Goal: Transaction & Acquisition: Book appointment/travel/reservation

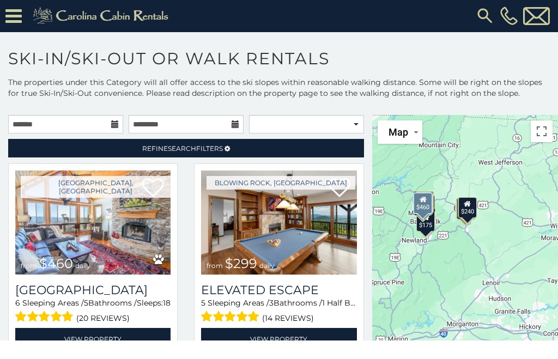
click at [52, 234] on img at bounding box center [92, 223] width 155 height 104
click at [313, 116] on select "**********" at bounding box center [306, 125] width 115 height 19
select select "**********"
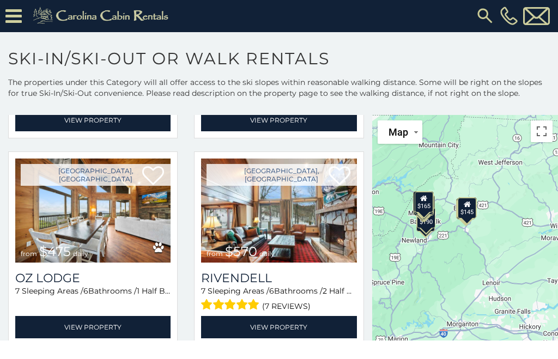
scroll to position [1465, 0]
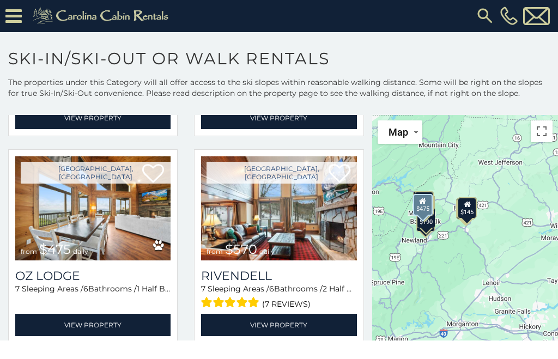
click at [49, 242] on span "$475" at bounding box center [55, 250] width 32 height 16
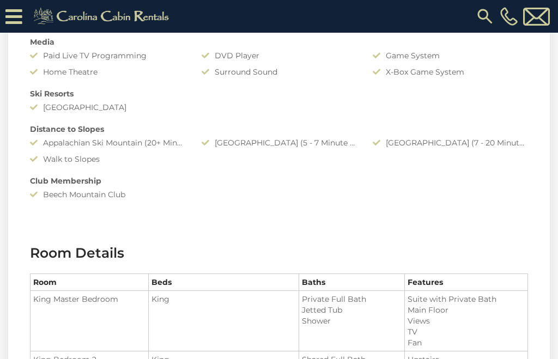
scroll to position [1111, 0]
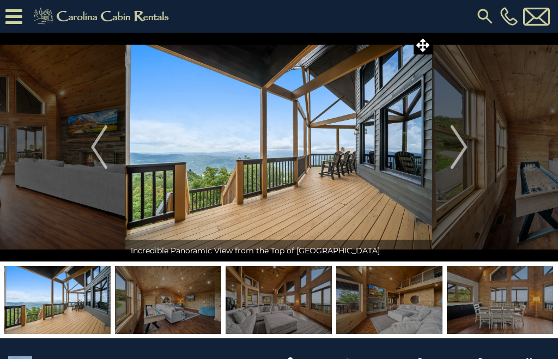
click at [458, 149] on img "Next" at bounding box center [459, 147] width 16 height 44
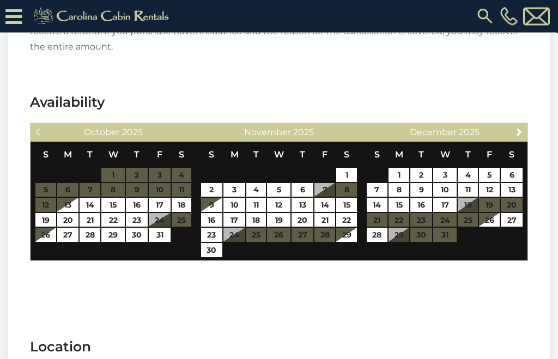
scroll to position [2023, 0]
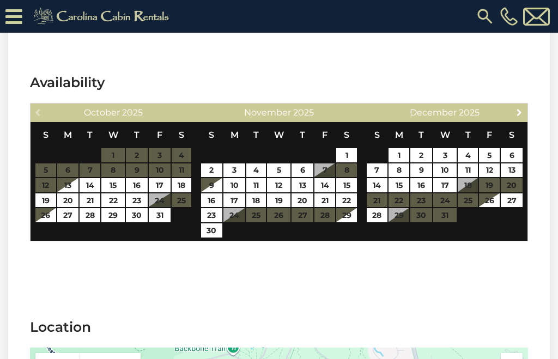
click at [517, 108] on span "Next" at bounding box center [519, 112] width 9 height 9
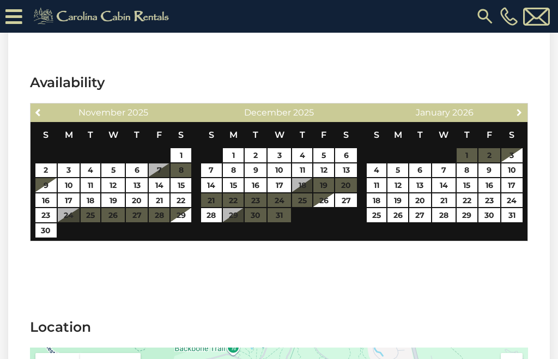
click at [520, 108] on span "Next" at bounding box center [519, 112] width 9 height 9
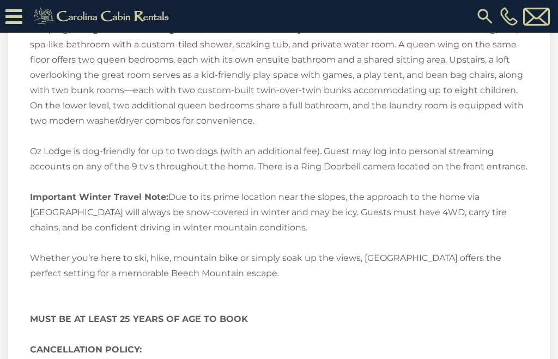
scroll to position [1632, 0]
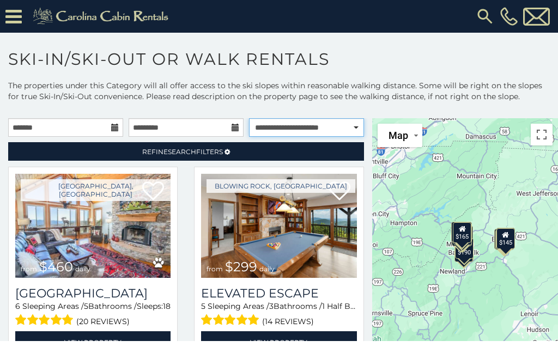
click at [349, 132] on select "**********" at bounding box center [306, 127] width 115 height 19
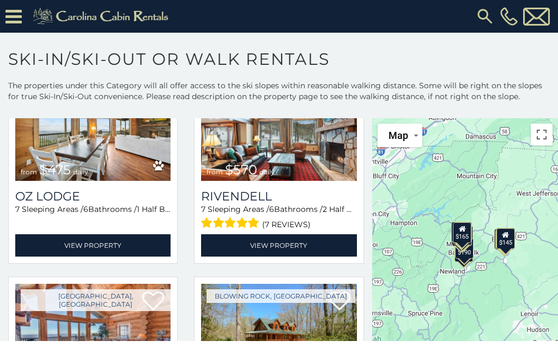
scroll to position [1549, 0]
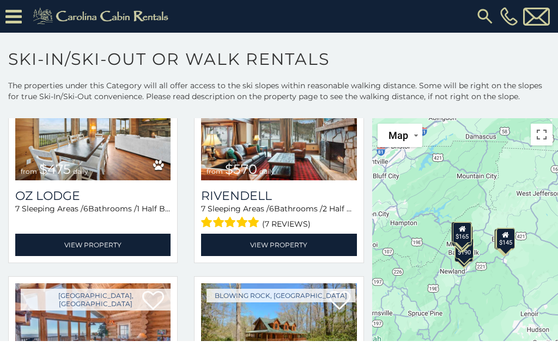
click at [314, 164] on img at bounding box center [278, 128] width 155 height 104
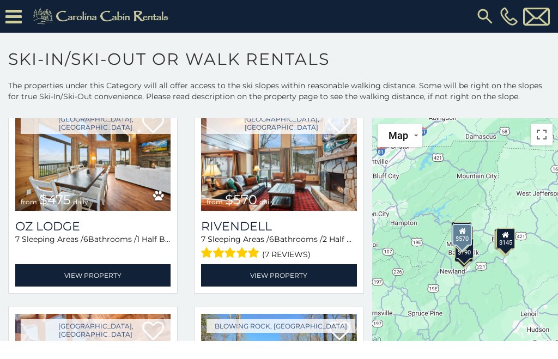
scroll to position [1480, 0]
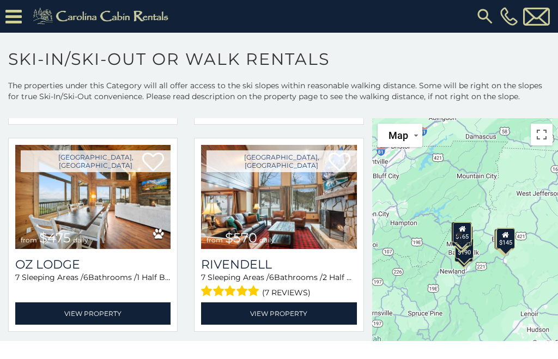
click at [286, 216] on img at bounding box center [278, 197] width 155 height 104
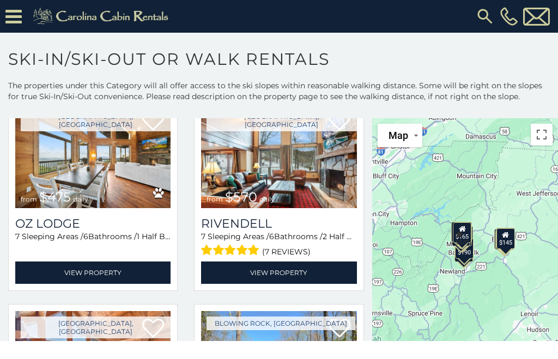
scroll to position [1524, 0]
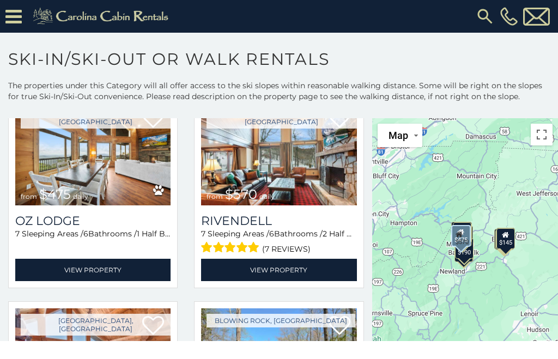
click at [33, 186] on img at bounding box center [92, 153] width 155 height 104
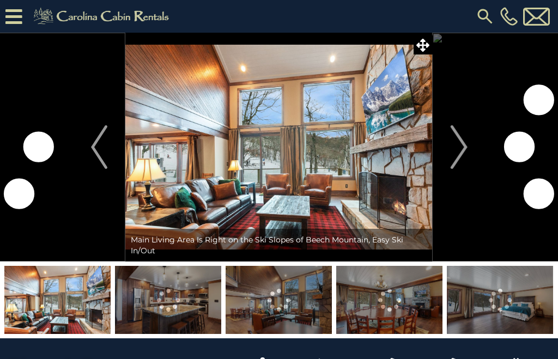
click at [455, 148] on img "Next" at bounding box center [459, 147] width 16 height 44
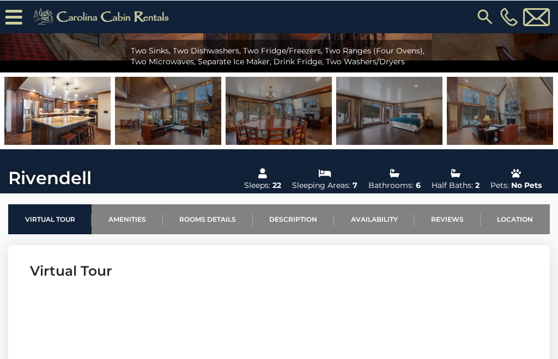
scroll to position [211, 0]
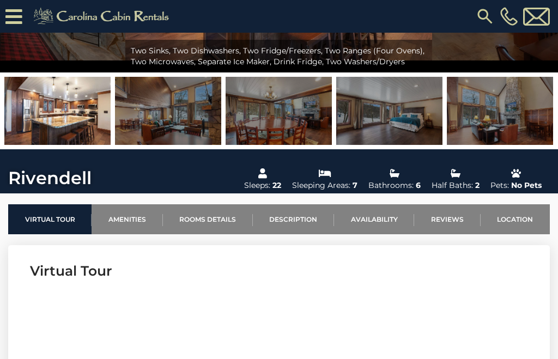
click at [390, 224] on link "Availability" at bounding box center [374, 219] width 80 height 30
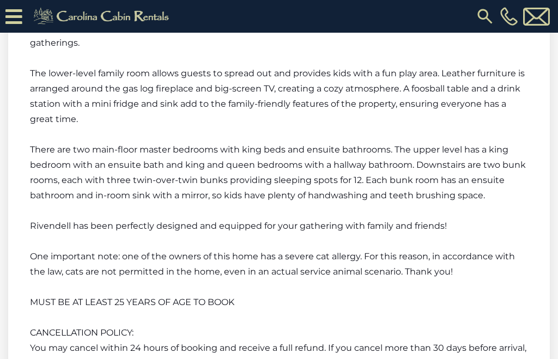
scroll to position [2421, 0]
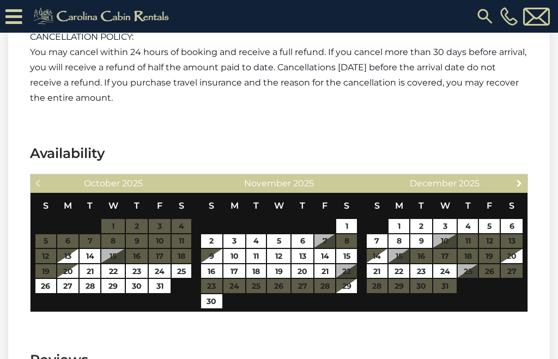
click at [515, 176] on link "Next" at bounding box center [520, 183] width 14 height 14
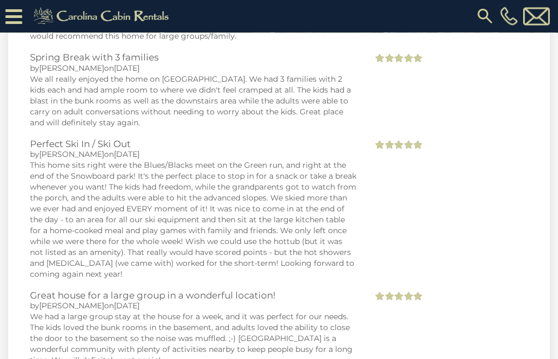
scroll to position [2805, 0]
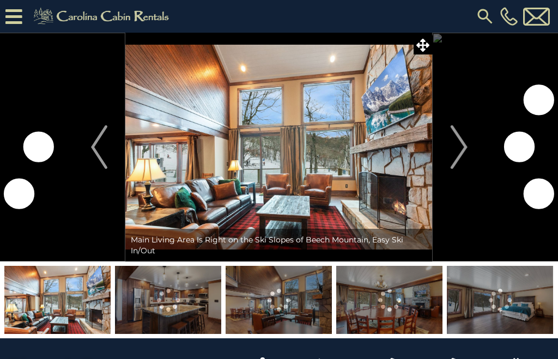
click at [457, 151] on img "Next" at bounding box center [459, 147] width 16 height 44
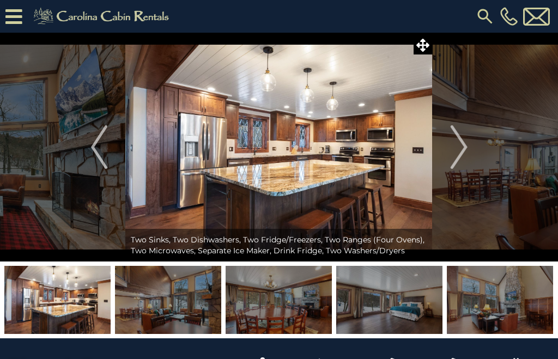
click at [451, 145] on img "Next" at bounding box center [459, 147] width 16 height 44
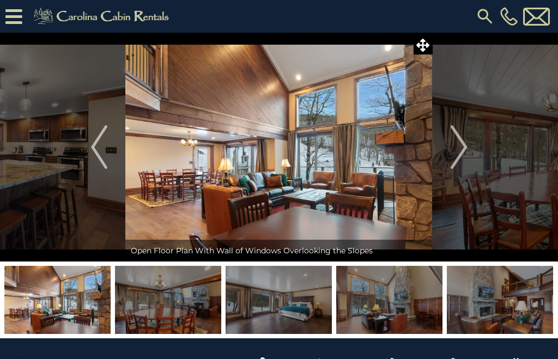
click at [448, 142] on button "Next" at bounding box center [459, 147] width 53 height 229
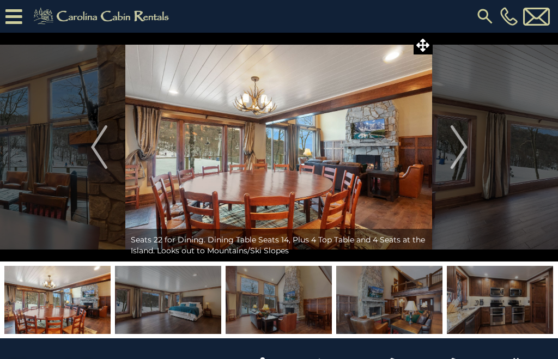
click at [445, 143] on button "Next" at bounding box center [459, 147] width 53 height 229
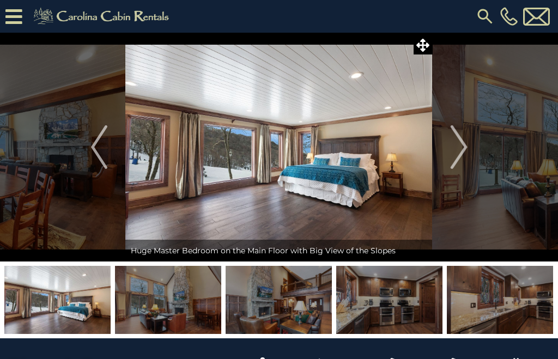
click at [455, 146] on img "Next" at bounding box center [459, 147] width 16 height 44
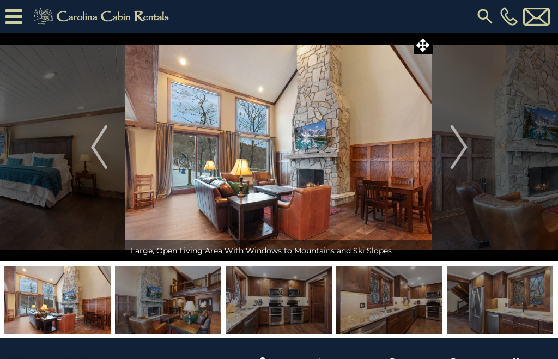
click at [456, 146] on img "Next" at bounding box center [459, 147] width 16 height 44
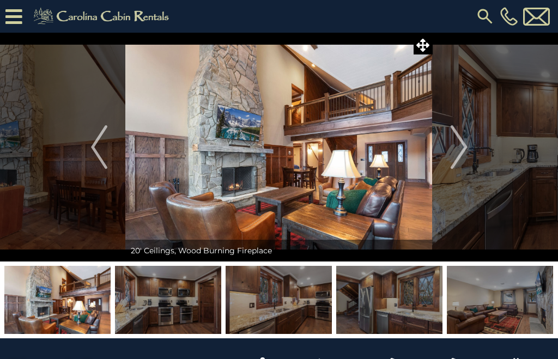
click at [451, 142] on img "Next" at bounding box center [459, 147] width 16 height 44
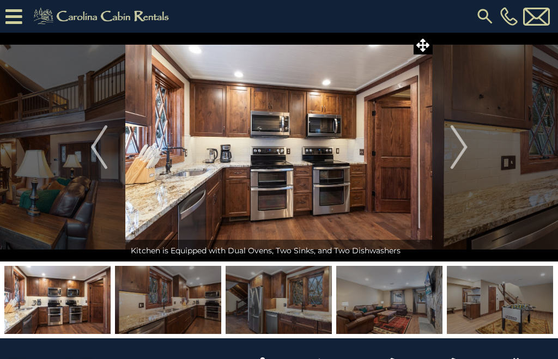
click at [452, 143] on img "Next" at bounding box center [459, 147] width 16 height 44
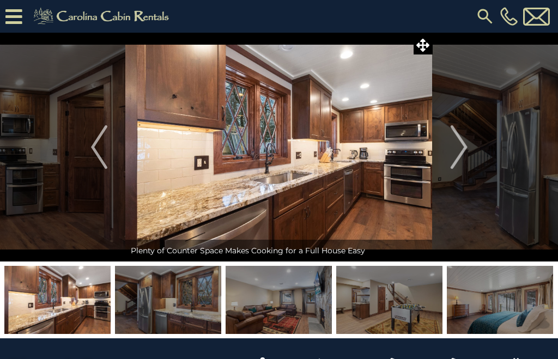
click at [452, 145] on img "Next" at bounding box center [459, 147] width 16 height 44
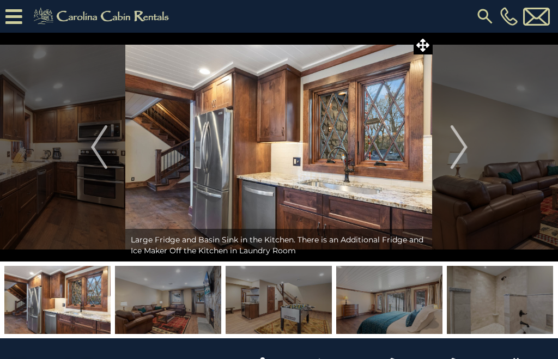
click at [460, 140] on img "Next" at bounding box center [459, 147] width 16 height 44
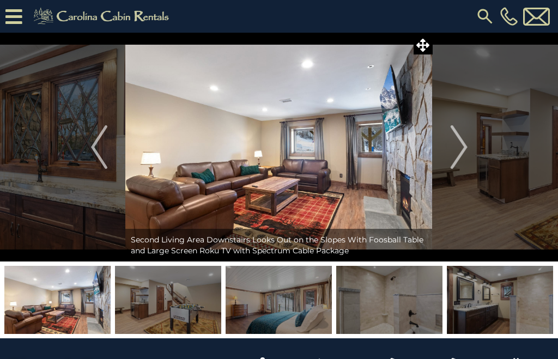
click at [455, 142] on img "Next" at bounding box center [459, 147] width 16 height 44
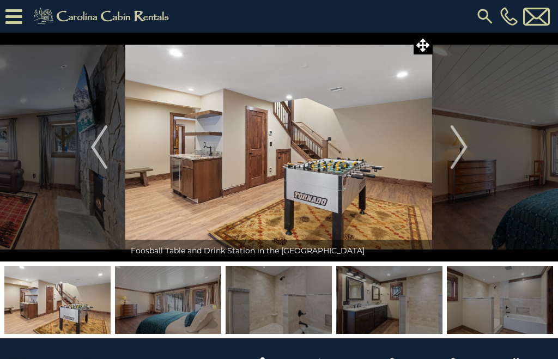
click at [456, 154] on img "Next" at bounding box center [459, 147] width 16 height 44
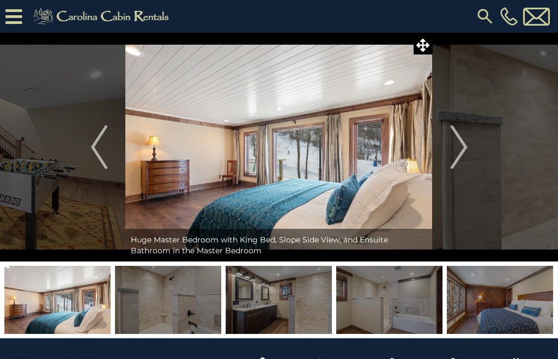
click at [449, 148] on button "Next" at bounding box center [459, 147] width 53 height 229
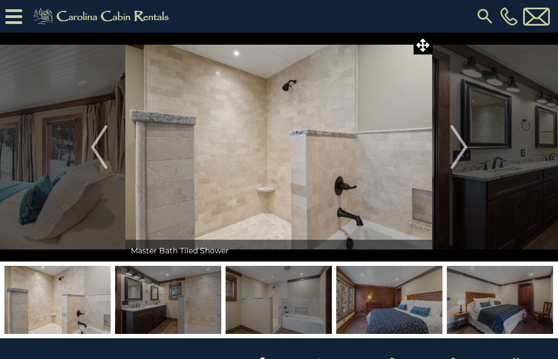
click at [445, 152] on button "Next" at bounding box center [459, 147] width 53 height 229
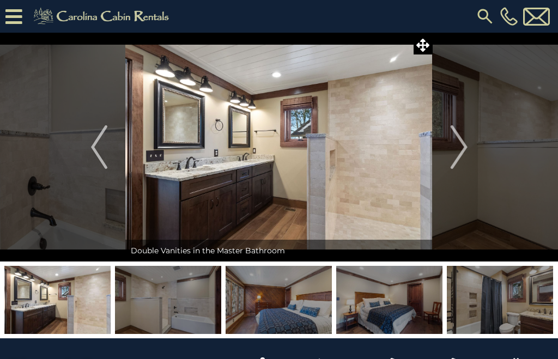
click at [449, 158] on button "Next" at bounding box center [459, 147] width 53 height 229
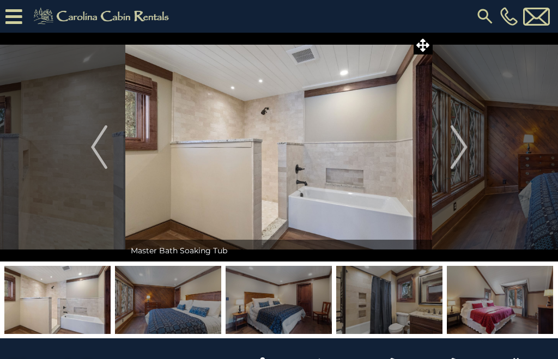
click at [454, 150] on img "Next" at bounding box center [459, 147] width 16 height 44
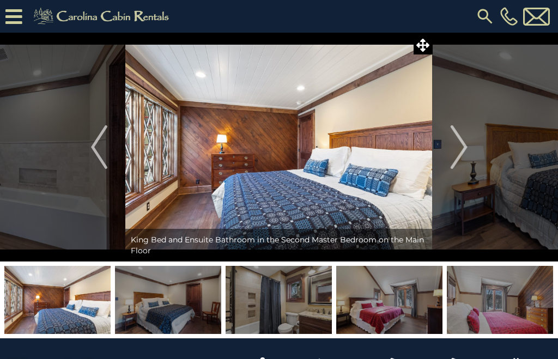
click at [457, 160] on img "Next" at bounding box center [459, 147] width 16 height 44
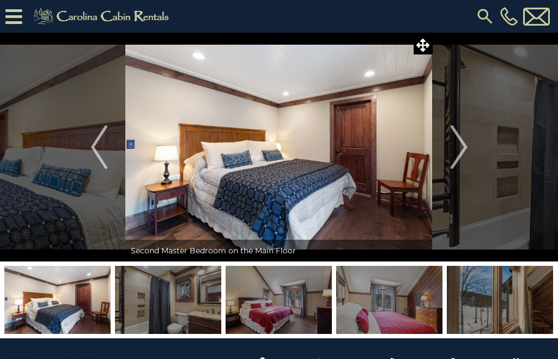
click at [459, 160] on img "Next" at bounding box center [459, 147] width 16 height 44
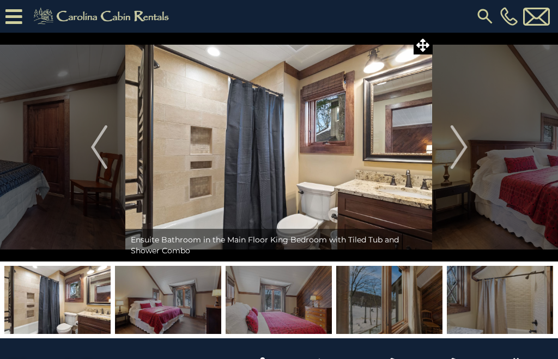
click at [460, 155] on img "Next" at bounding box center [459, 147] width 16 height 44
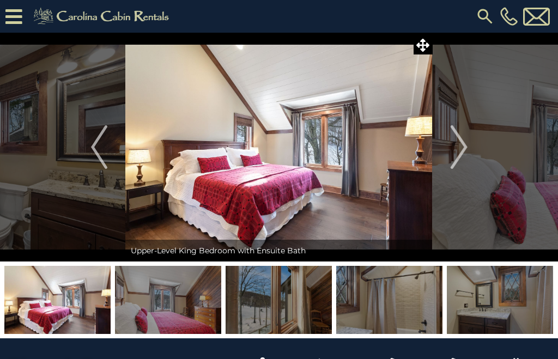
click at [457, 150] on img "Next" at bounding box center [459, 147] width 16 height 44
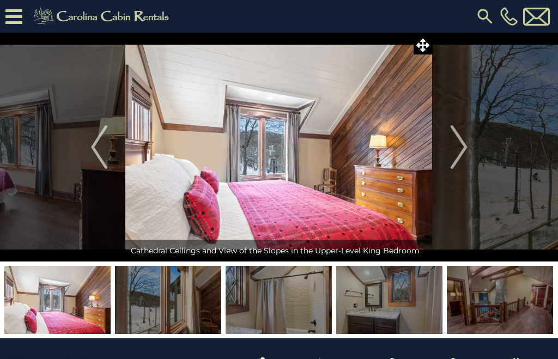
click at [451, 155] on img "Next" at bounding box center [459, 147] width 16 height 44
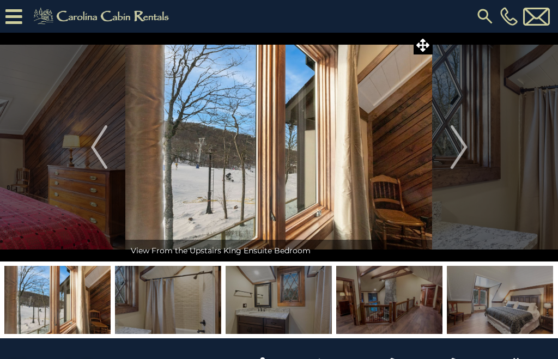
click at [454, 146] on img "Next" at bounding box center [459, 147] width 16 height 44
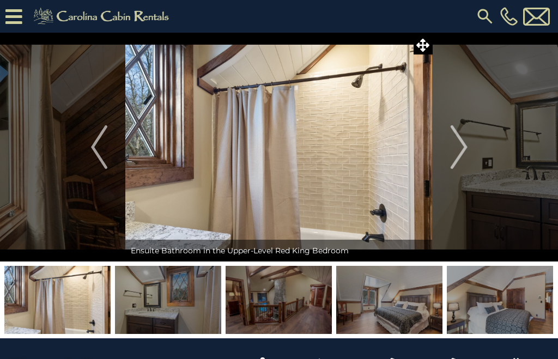
click at [457, 149] on img "Next" at bounding box center [459, 147] width 16 height 44
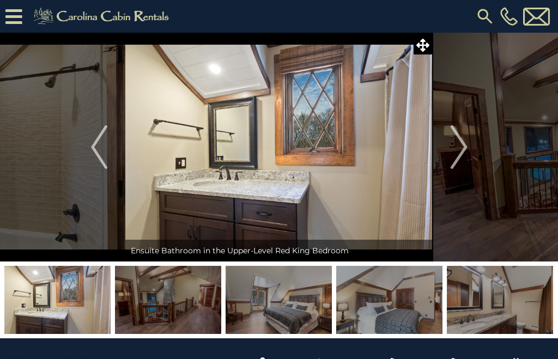
click at [460, 151] on img "Next" at bounding box center [459, 147] width 16 height 44
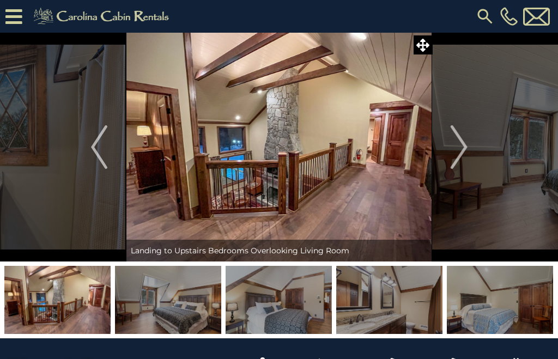
click at [459, 158] on img "Next" at bounding box center [459, 147] width 16 height 44
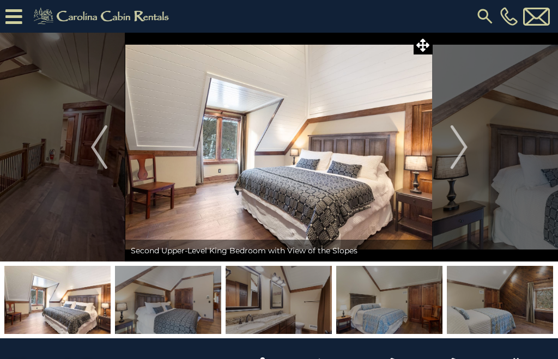
click at [457, 153] on img "Next" at bounding box center [459, 147] width 16 height 44
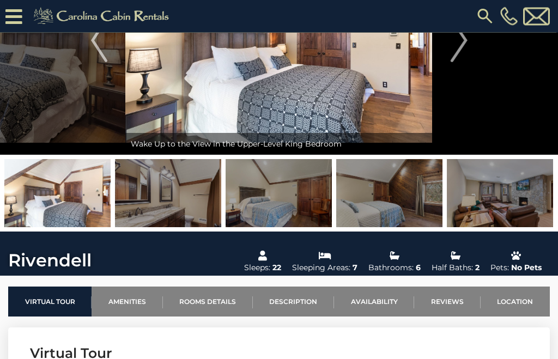
scroll to position [126, 0]
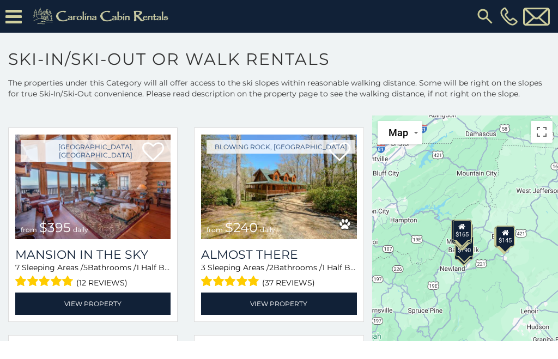
scroll to position [1693, 0]
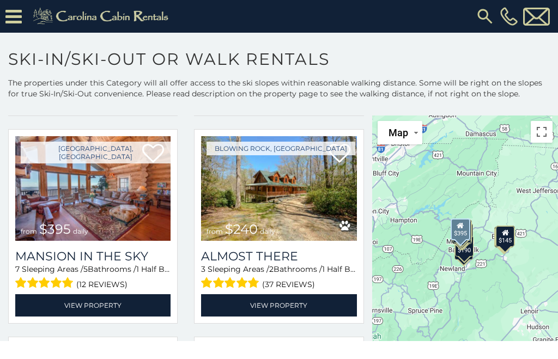
click at [48, 240] on span "from $395 daily" at bounding box center [54, 230] width 78 height 22
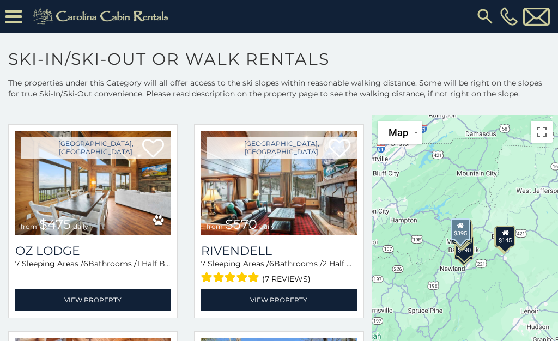
scroll to position [1454, 0]
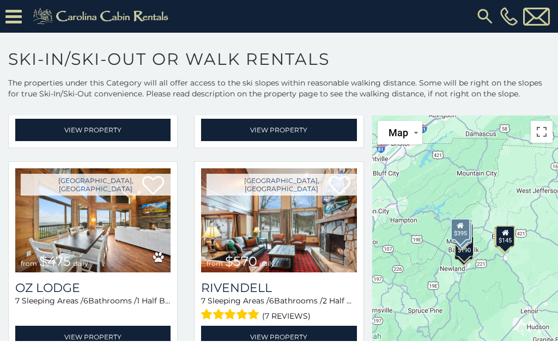
click at [305, 234] on img at bounding box center [278, 220] width 155 height 104
click at [274, 268] on span "from $570 daily" at bounding box center [240, 262] width 79 height 22
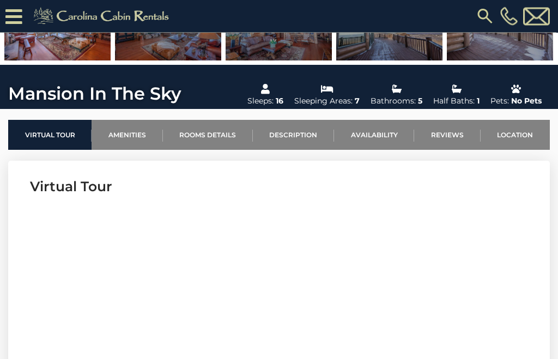
scroll to position [292, 0]
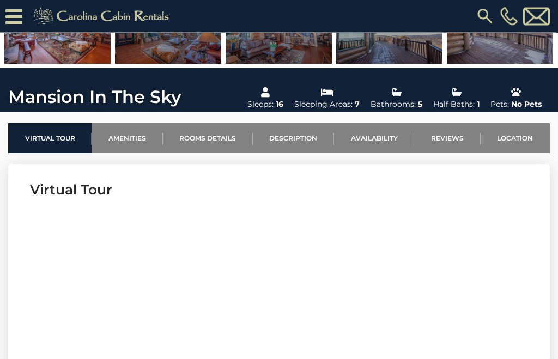
click at [379, 141] on link "Availability" at bounding box center [374, 139] width 80 height 30
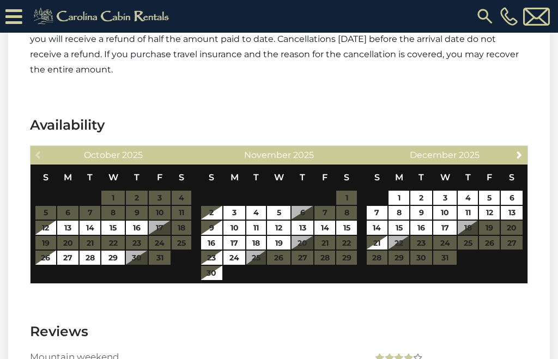
scroll to position [2772, 0]
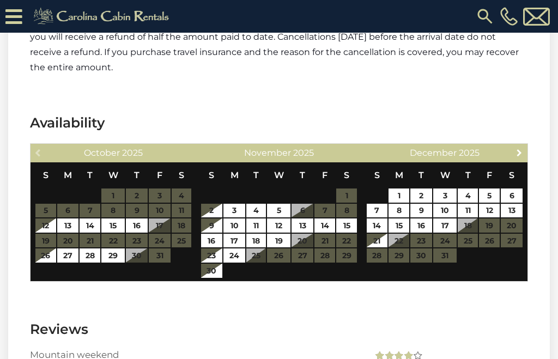
click at [521, 148] on span "Next" at bounding box center [519, 152] width 9 height 9
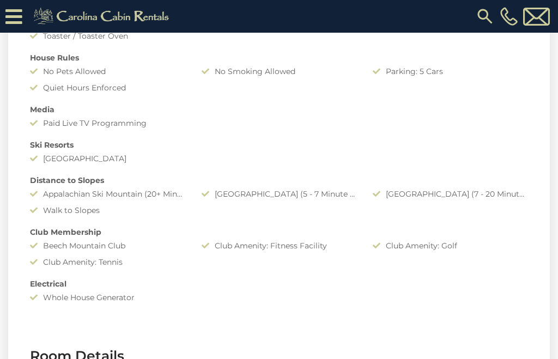
scroll to position [1017, 0]
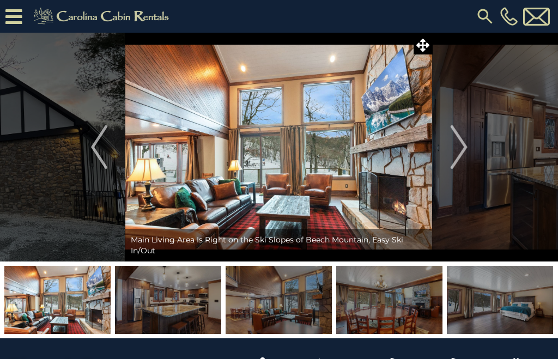
click at [454, 149] on img "Next" at bounding box center [459, 147] width 16 height 44
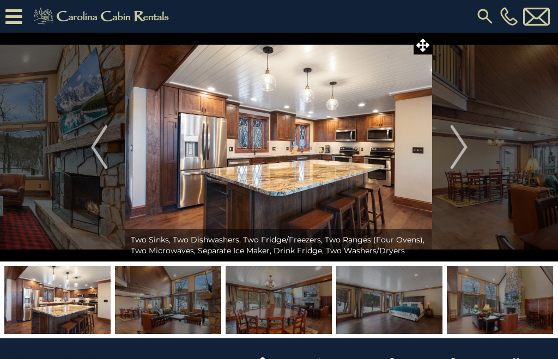
click at [455, 143] on img "Next" at bounding box center [459, 147] width 16 height 44
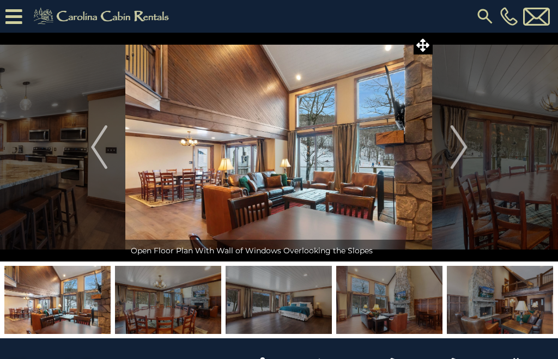
click at [450, 151] on button "Next" at bounding box center [459, 147] width 53 height 229
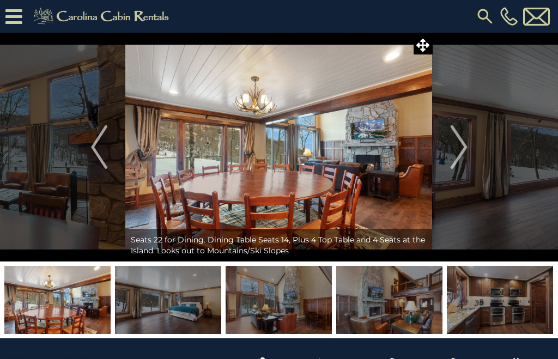
click at [456, 148] on img "Next" at bounding box center [459, 147] width 16 height 44
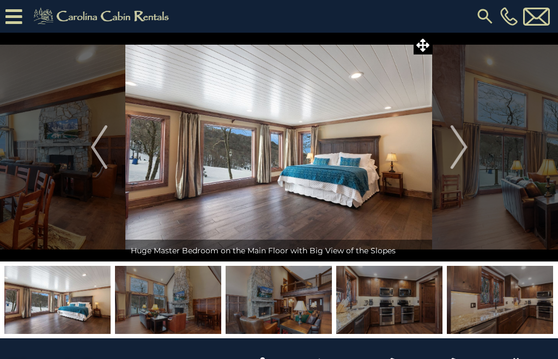
click at [454, 148] on img "Next" at bounding box center [459, 147] width 16 height 44
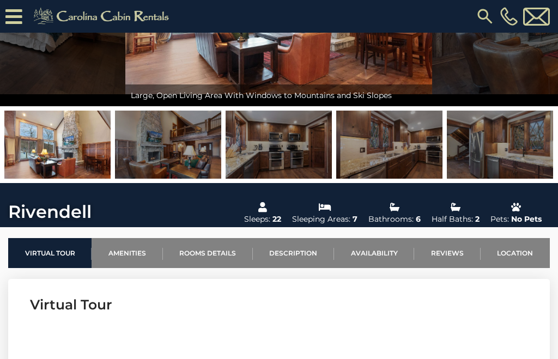
click at [390, 253] on link "Availability" at bounding box center [374, 253] width 80 height 30
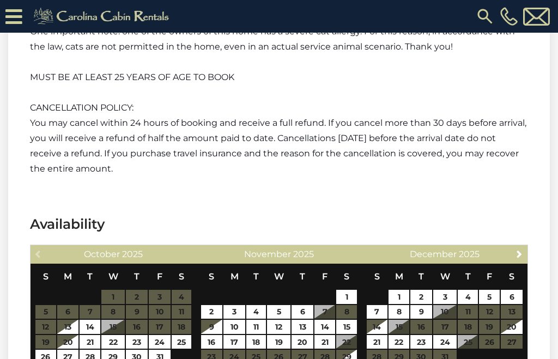
scroll to position [2421, 0]
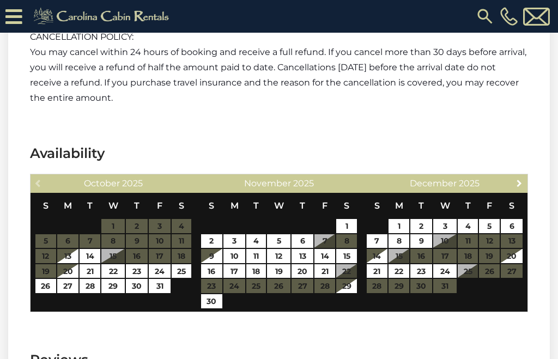
click at [524, 176] on link "Next" at bounding box center [520, 183] width 14 height 14
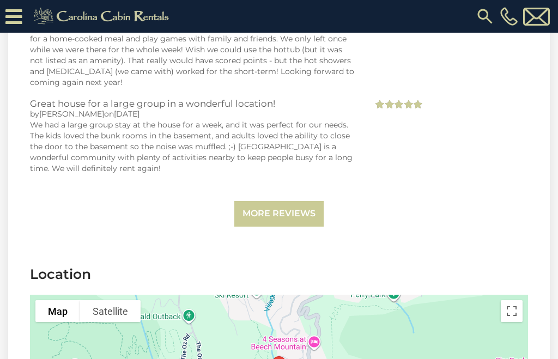
scroll to position [2995, 0]
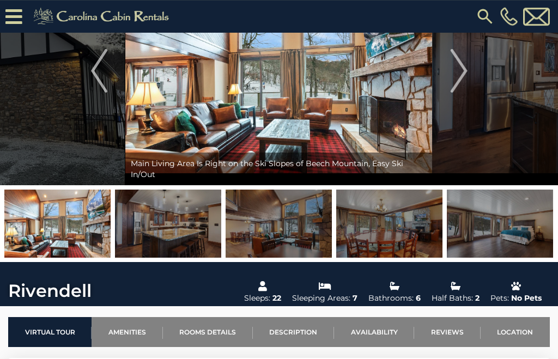
scroll to position [88, 0]
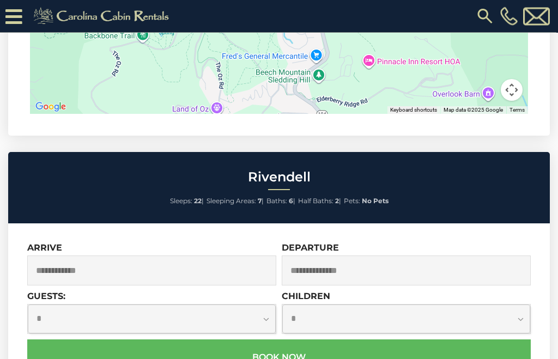
scroll to position [3341, 0]
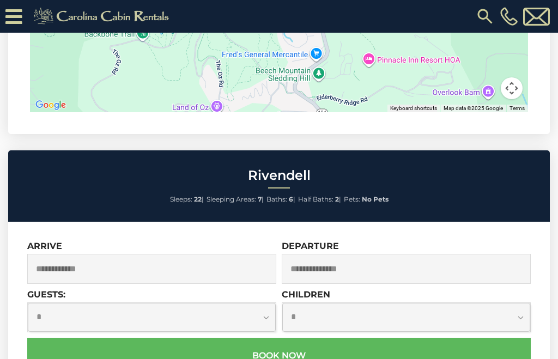
click at [243, 254] on input "text" at bounding box center [151, 269] width 249 height 30
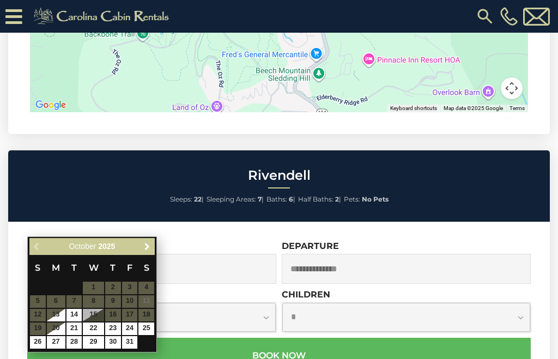
click at [153, 248] on link "Next" at bounding box center [147, 247] width 14 height 14
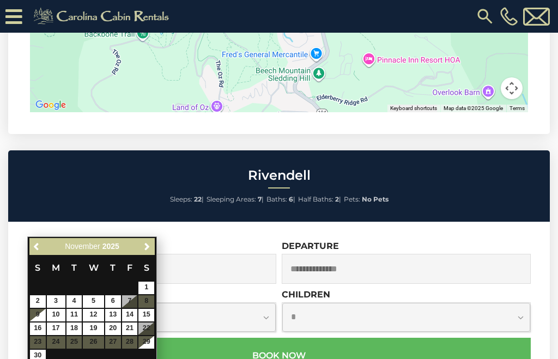
click at [153, 247] on link "Next" at bounding box center [147, 247] width 14 height 14
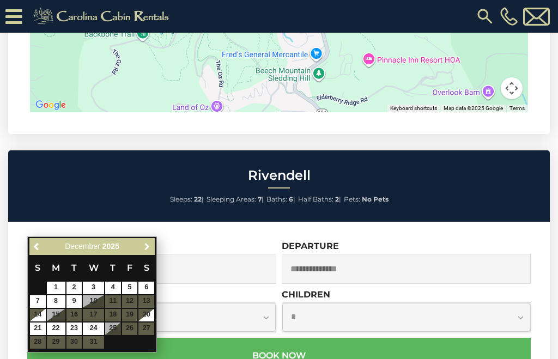
click at [152, 244] on link "Next" at bounding box center [147, 247] width 14 height 14
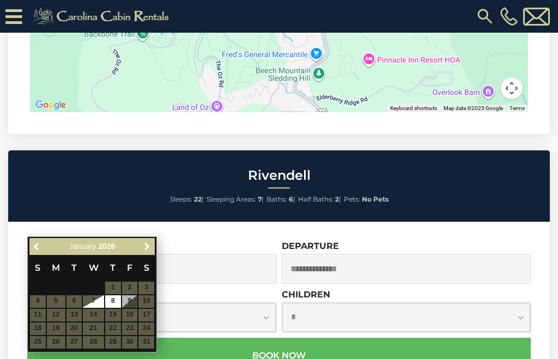
click at [96, 328] on table "S M T W T F S 1 2 3 4 5 6 7 8 9 10 11 12 13 14 15 16 17 18 19 20 21 22 23 24 25…" at bounding box center [91, 302] width 125 height 94
click at [97, 330] on table "S M T W T F S 1 2 3 4 5 6 7 8 9 10 11 12 13 14 15 16 17 18 19 20 21 22 23 24 25…" at bounding box center [91, 302] width 125 height 94
click at [98, 330] on table "S M T W T F S 1 2 3 4 5 6 7 8 9 10 11 12 13 14 15 16 17 18 19 20 21 22 23 24 25…" at bounding box center [91, 302] width 125 height 94
click at [40, 250] on span "Previous" at bounding box center [37, 247] width 9 height 9
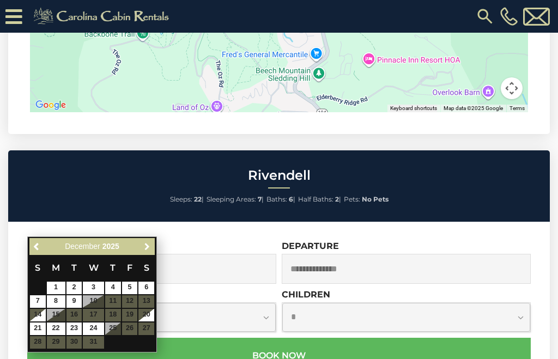
click at [150, 247] on span "Next" at bounding box center [147, 247] width 9 height 9
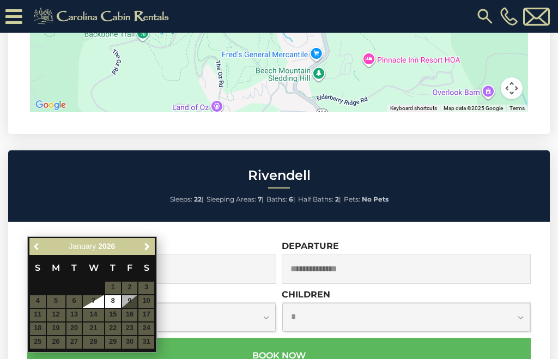
click at [39, 245] on span "Previous" at bounding box center [37, 247] width 9 height 9
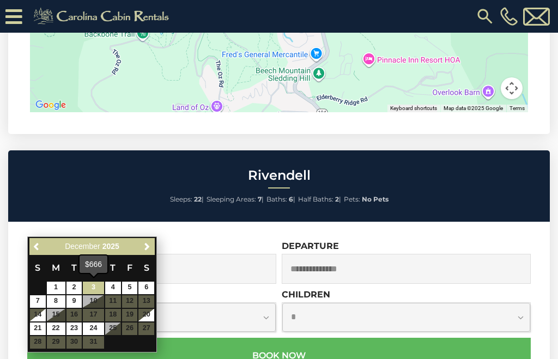
click at [96, 286] on link "3" at bounding box center [93, 288] width 21 height 13
type input "**********"
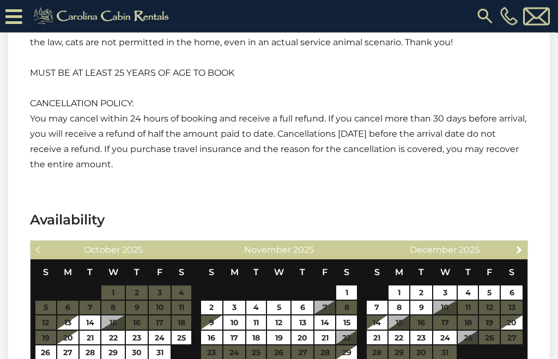
scroll to position [2346, 0]
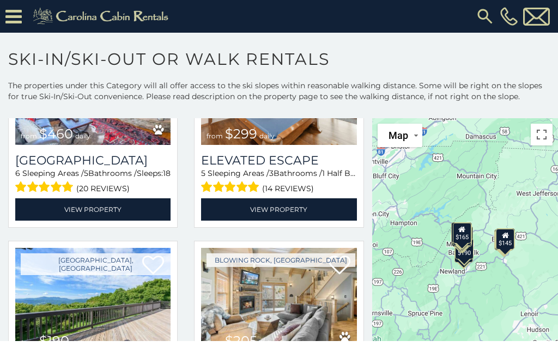
scroll to position [132, 0]
